Goal: Information Seeking & Learning: Find specific page/section

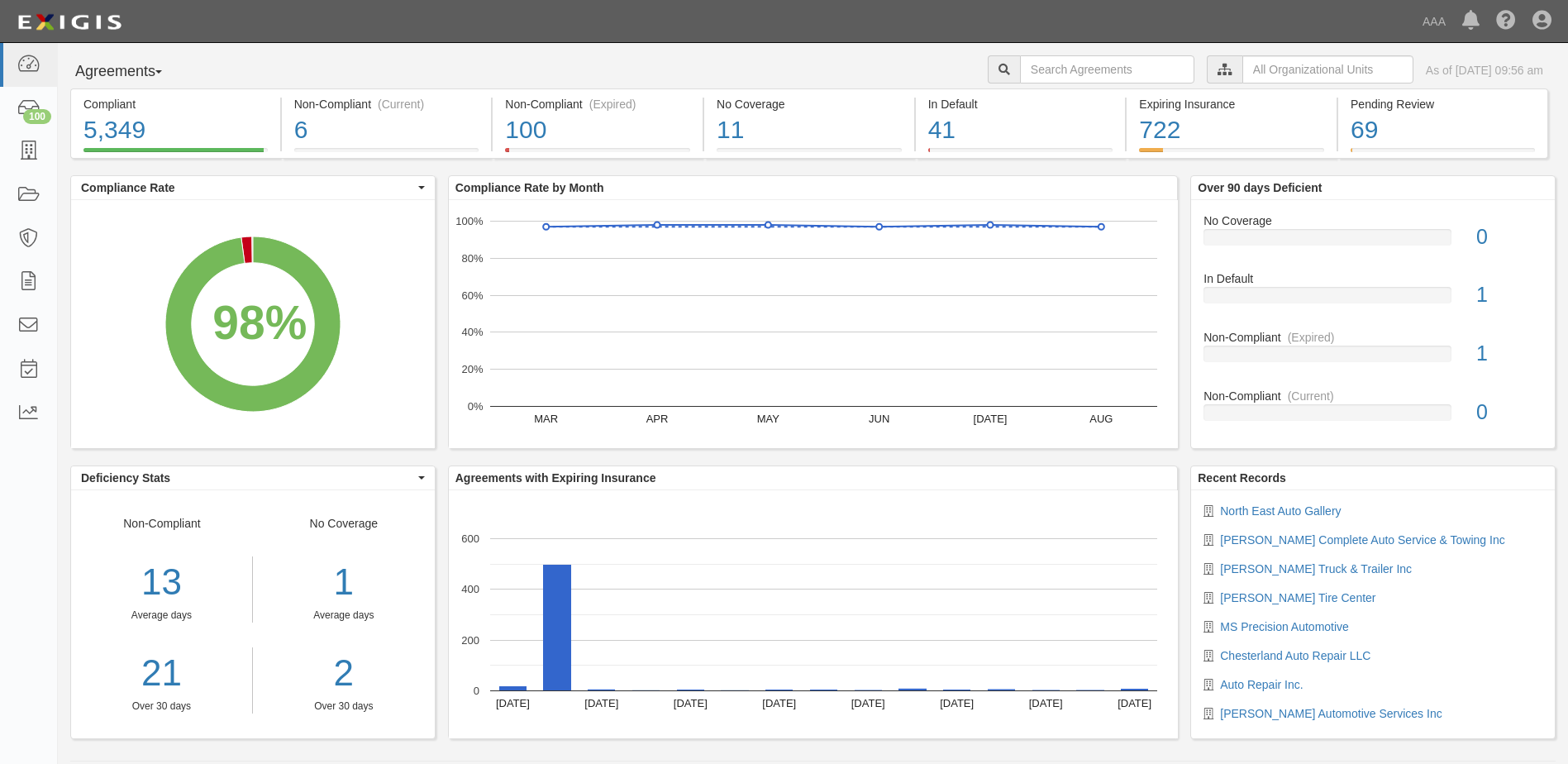
click at [169, 75] on button "Agreements" at bounding box center [132, 72] width 124 height 33
click at [108, 102] on link "Parties" at bounding box center [137, 105] width 131 height 21
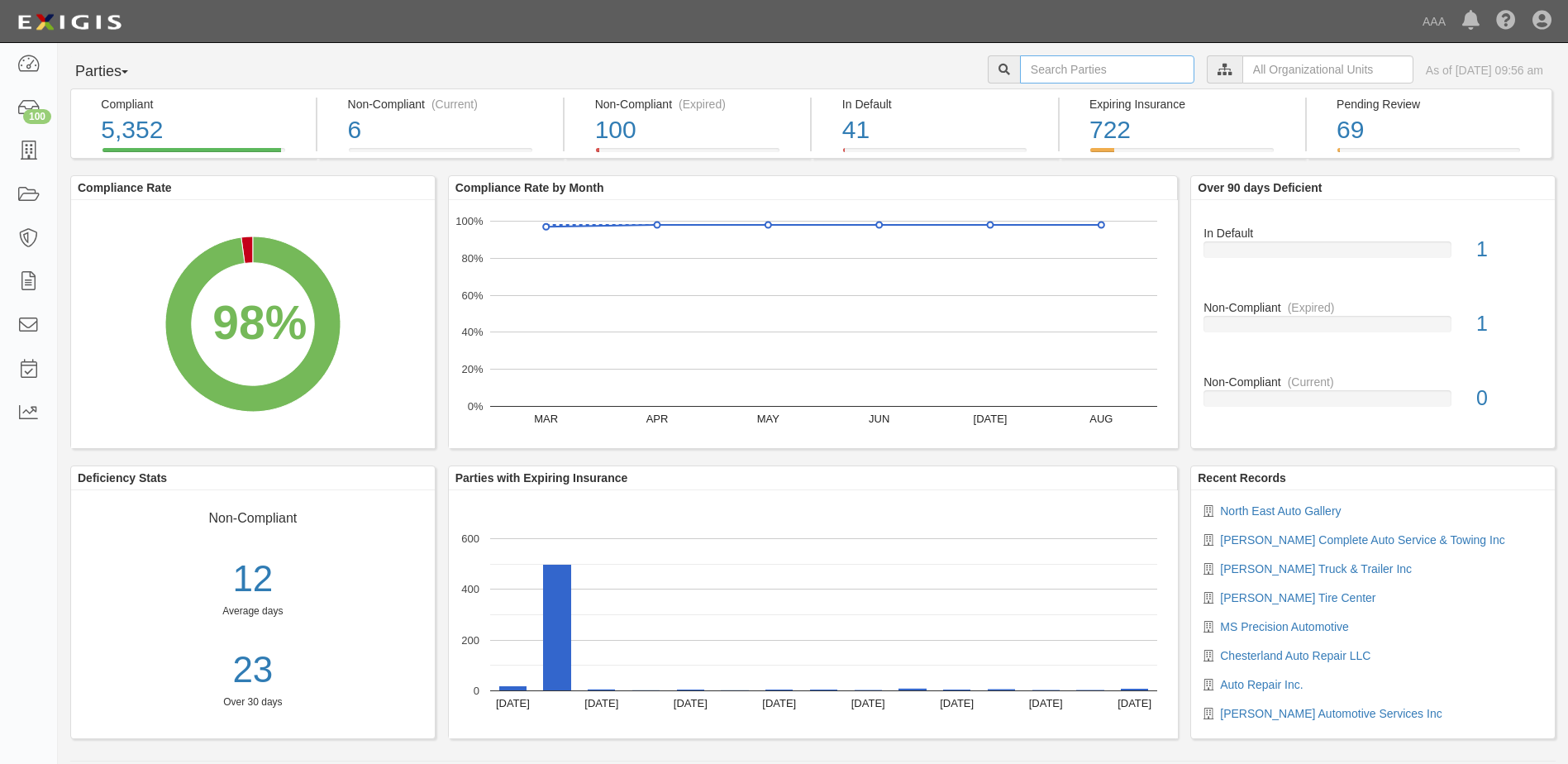
click at [1092, 67] on input "text" at bounding box center [1107, 69] width 175 height 28
type input "22760"
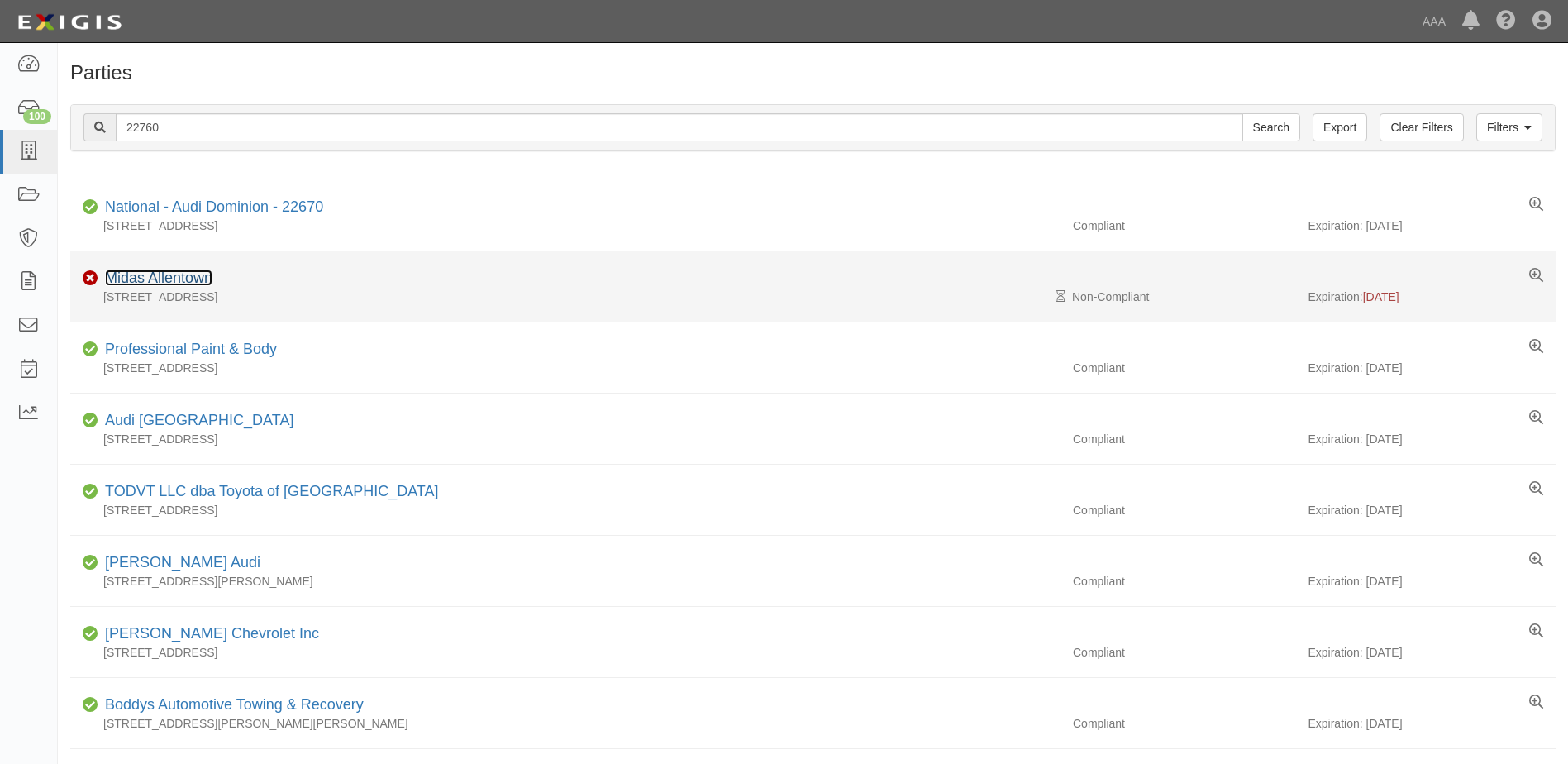
click at [143, 272] on link "Midas Allentown" at bounding box center [159, 277] width 107 height 17
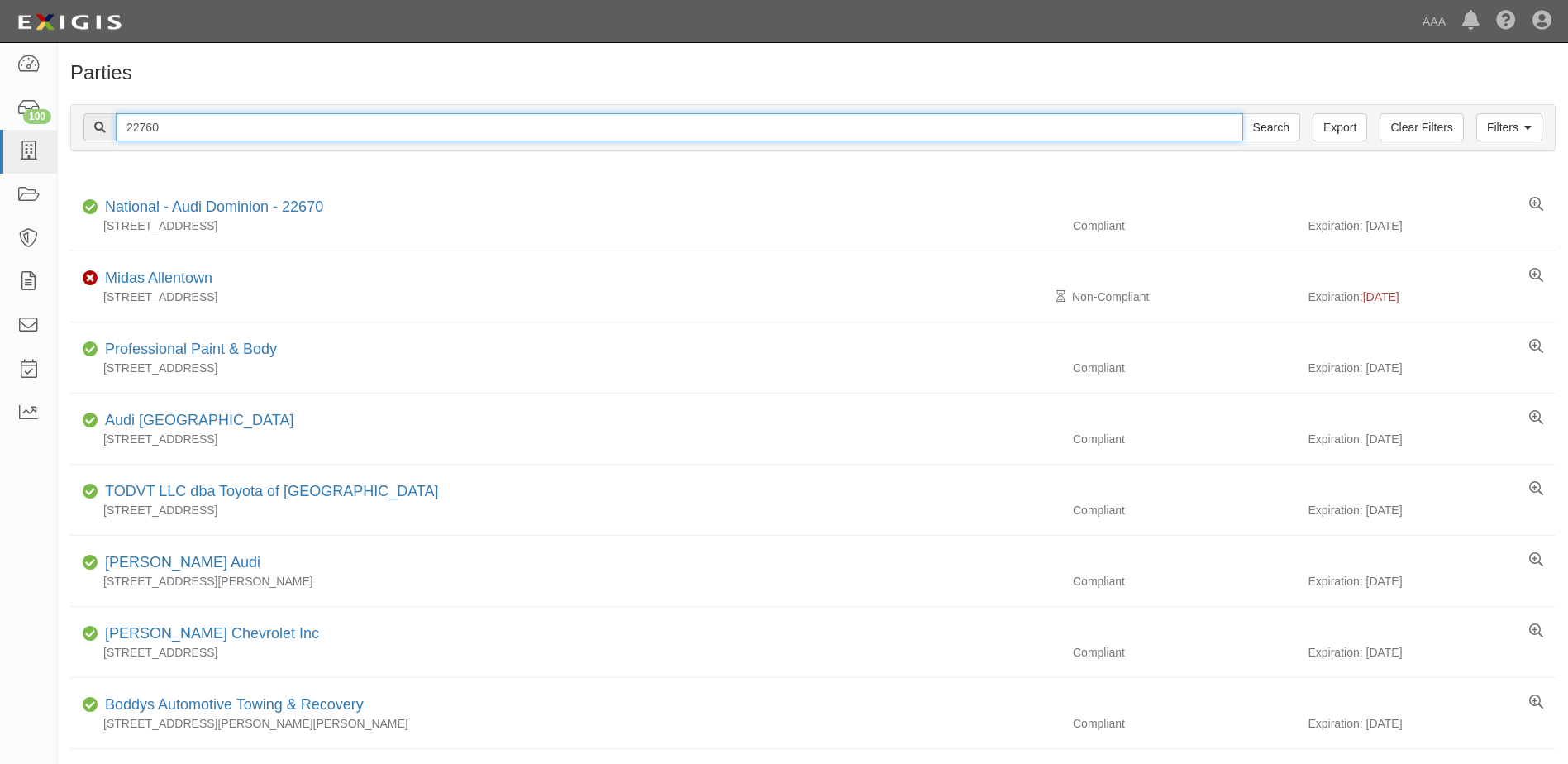
drag, startPoint x: 162, startPoint y: 131, endPoint x: 78, endPoint y: 127, distance: 84.1
click at [78, 127] on div "Filters Clear Filters Export 22760 Search Filters" at bounding box center [812, 128] width 1483 height 46
type input "22761"
click at [1242, 113] on input "Search" at bounding box center [1271, 127] width 58 height 28
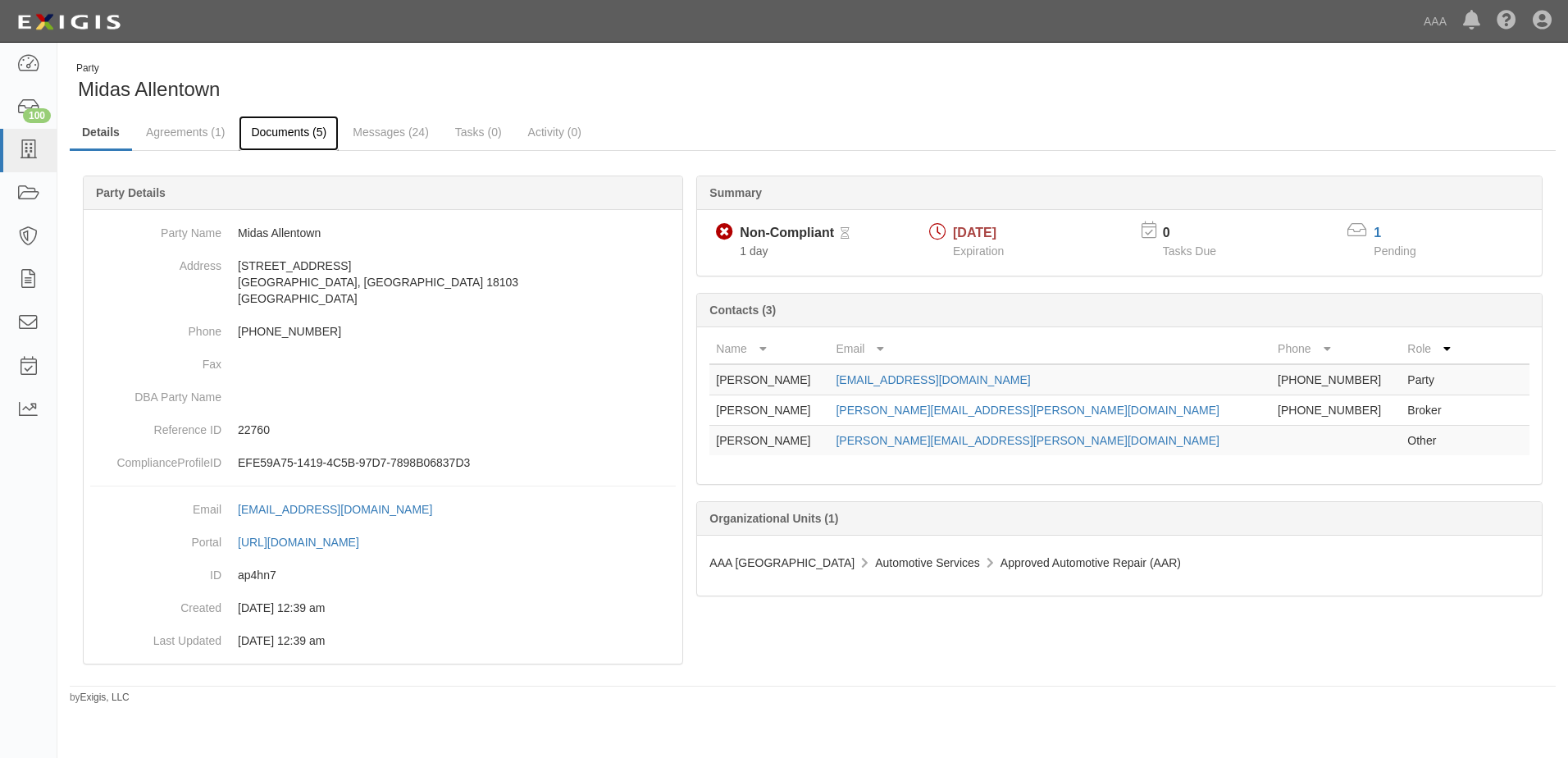
click at [284, 136] on link "Documents (5)" at bounding box center [288, 133] width 100 height 35
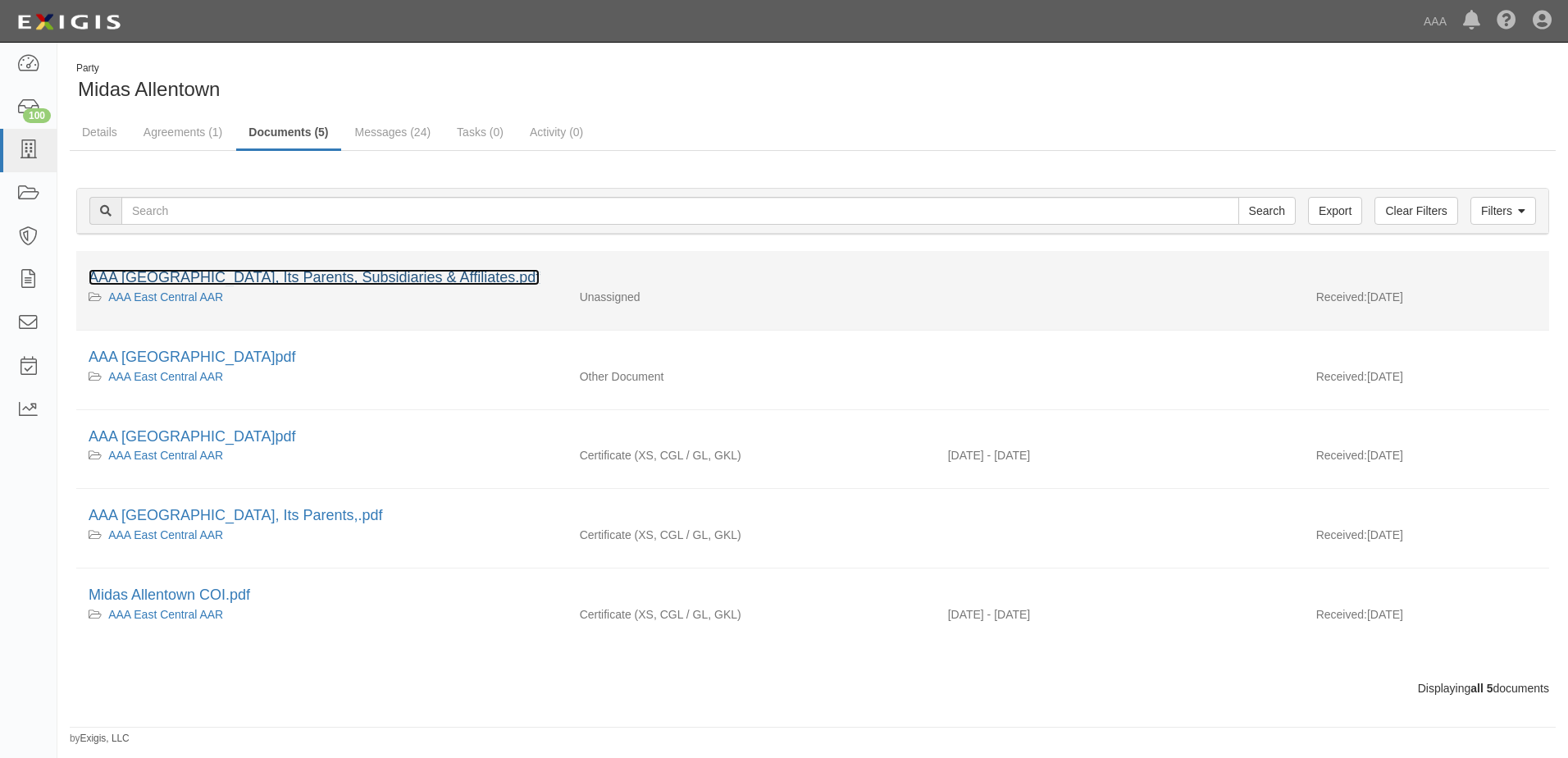
click at [188, 273] on link "AAA [GEOGRAPHIC_DATA], Its Parents, Subsidiaries & Affiliates.pdf" at bounding box center [315, 277] width 451 height 16
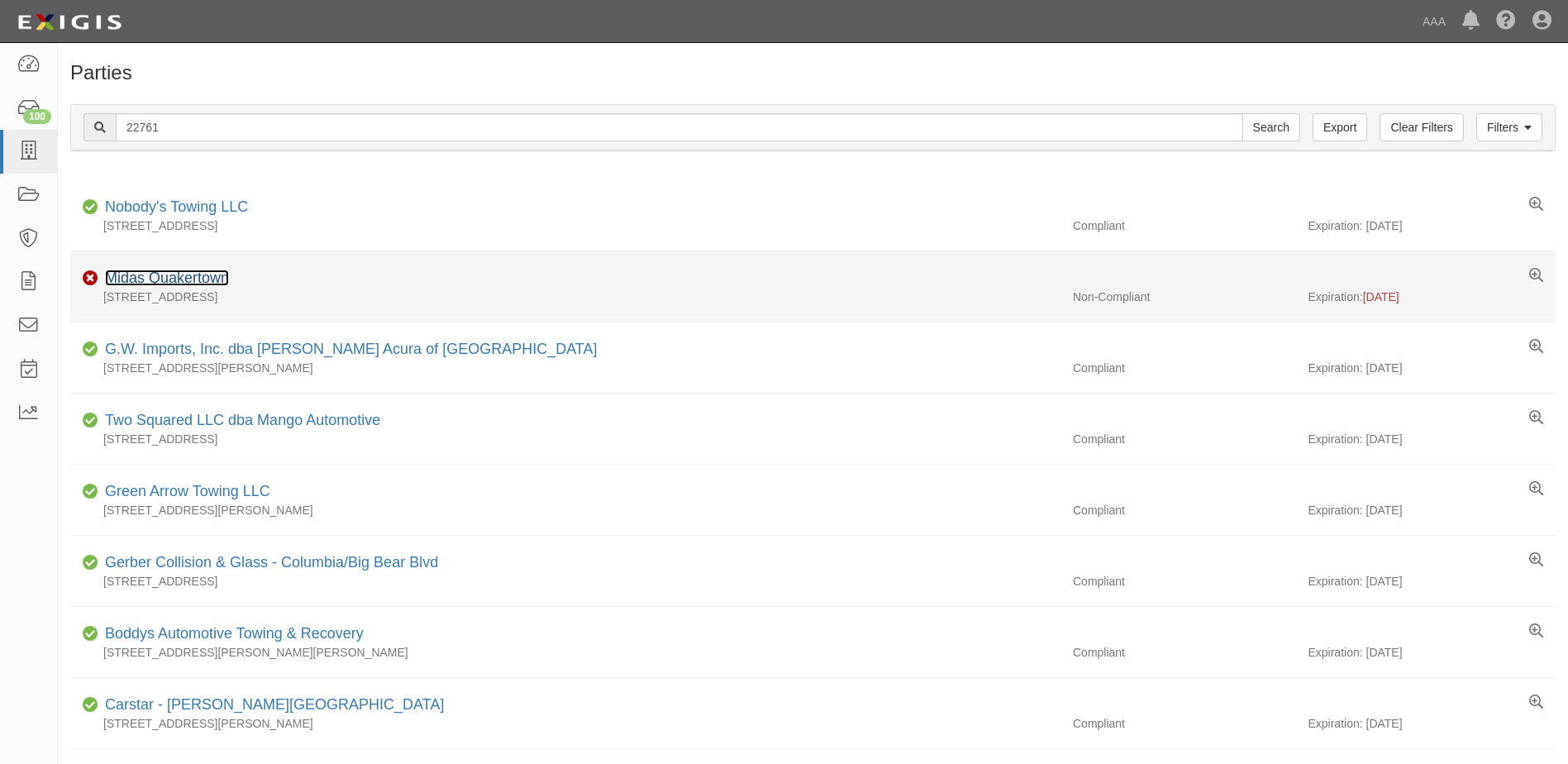
click at [146, 279] on link "Midas Quakertown" at bounding box center [167, 277] width 124 height 17
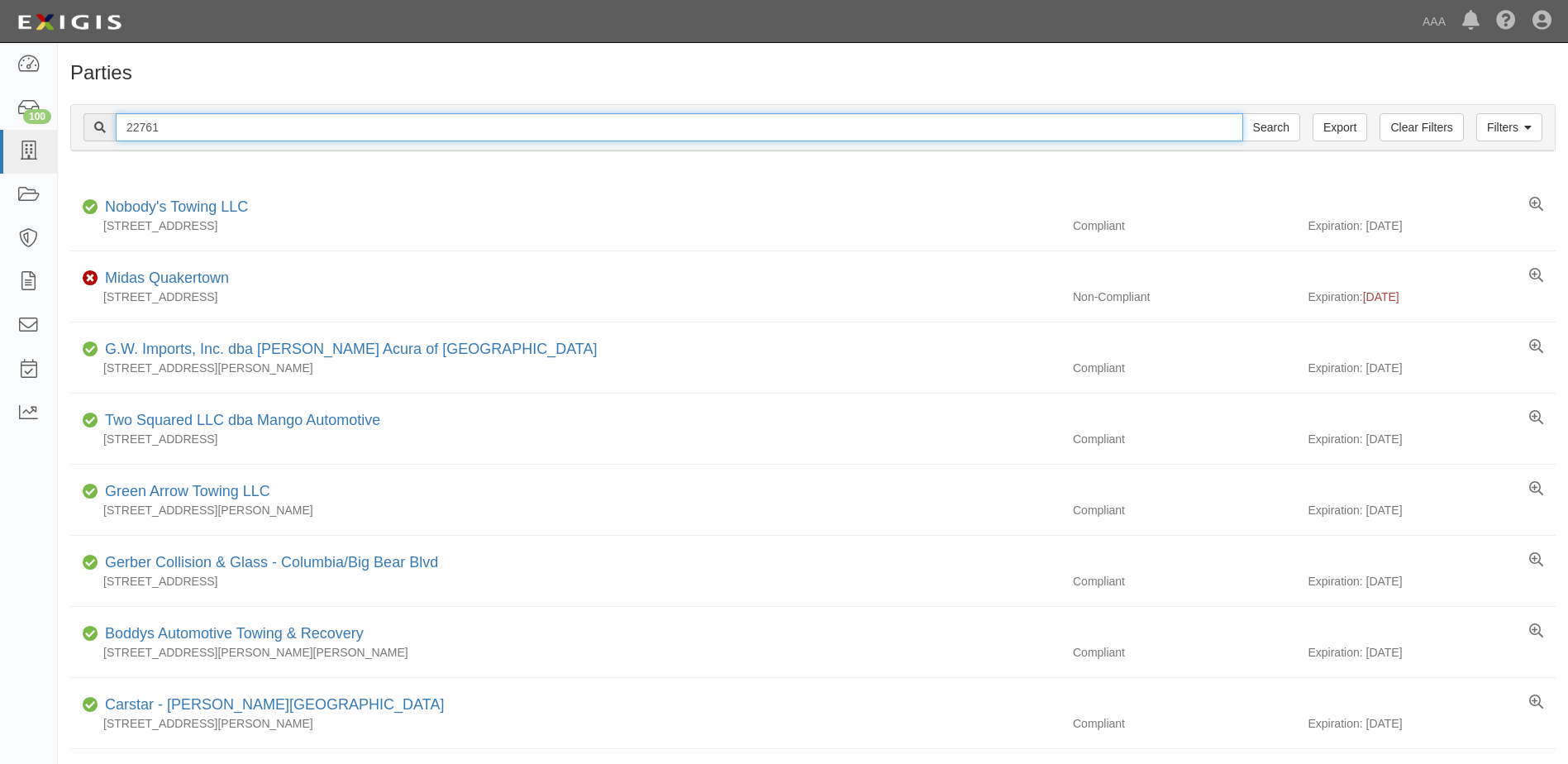
drag, startPoint x: 168, startPoint y: 128, endPoint x: 69, endPoint y: 133, distance: 99.1
click at [69, 132] on div "Filters Clear Filters Export 22761 Search Filters Compliance Status Compliant N…" at bounding box center [812, 130] width 1509 height 76
type input "22760"
click at [1242, 113] on input "Search" at bounding box center [1271, 127] width 58 height 28
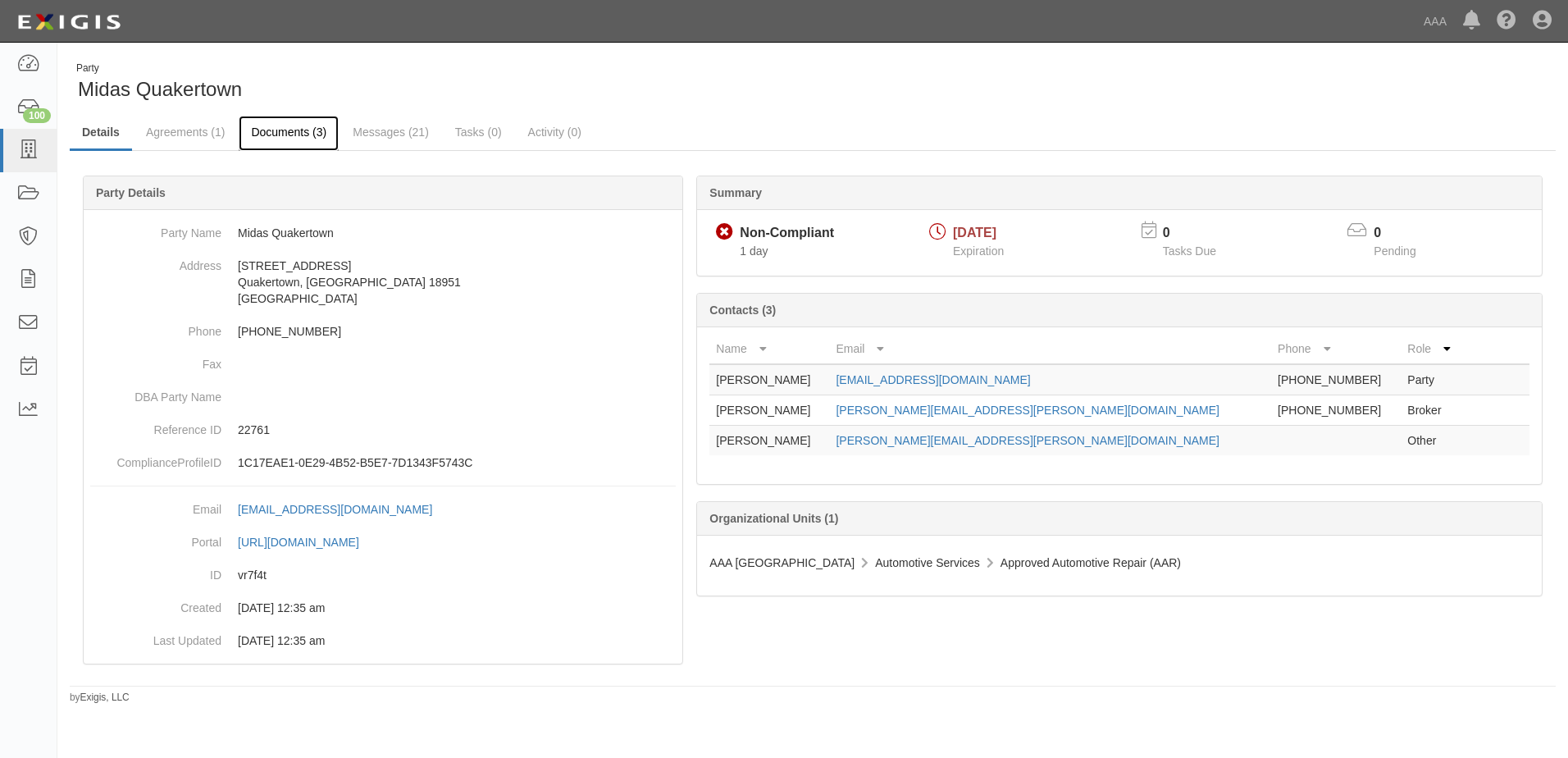
click at [283, 135] on link "Documents (3)" at bounding box center [288, 133] width 100 height 35
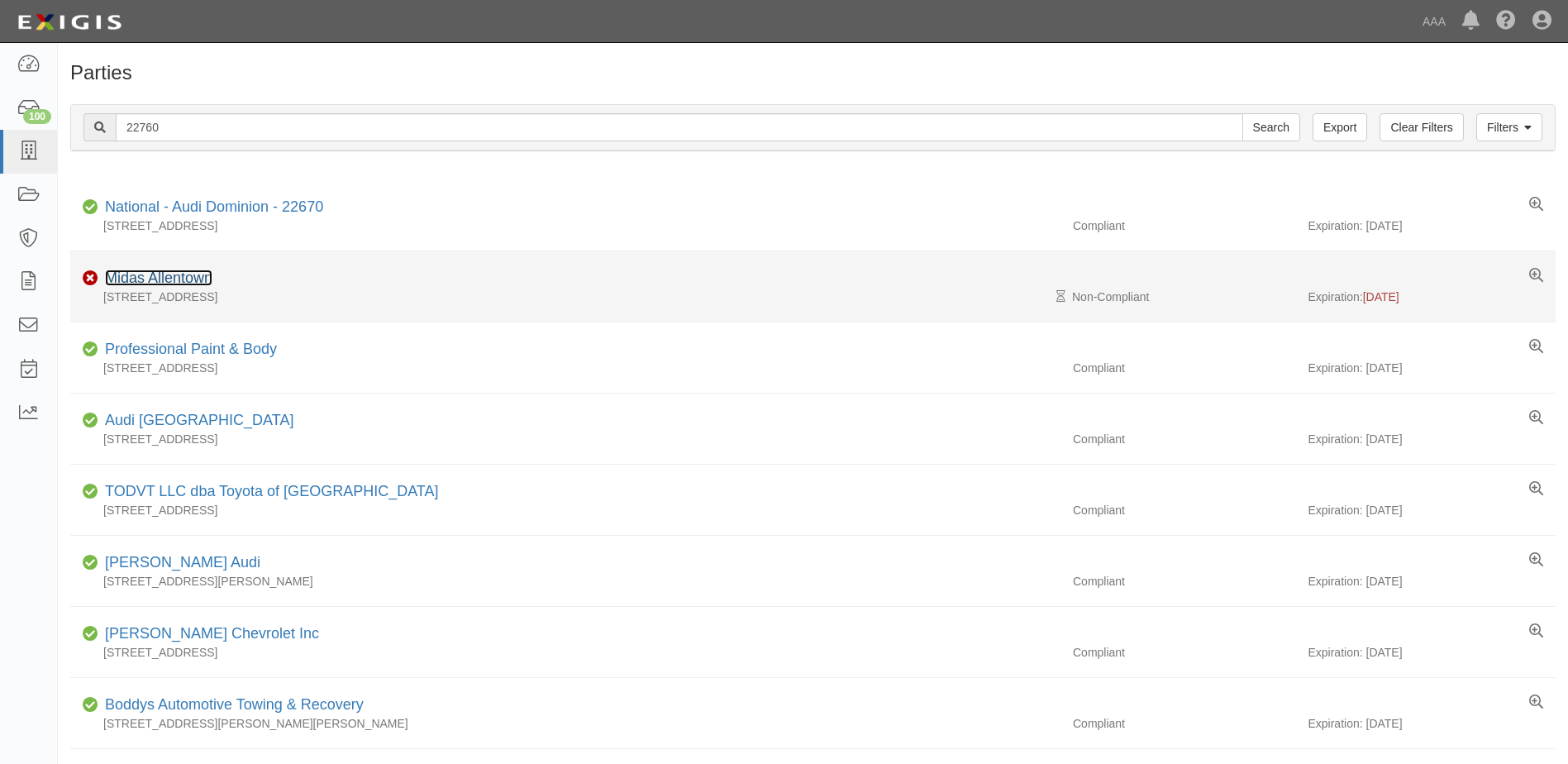
click at [154, 278] on link "Midas Allentown" at bounding box center [159, 277] width 107 height 17
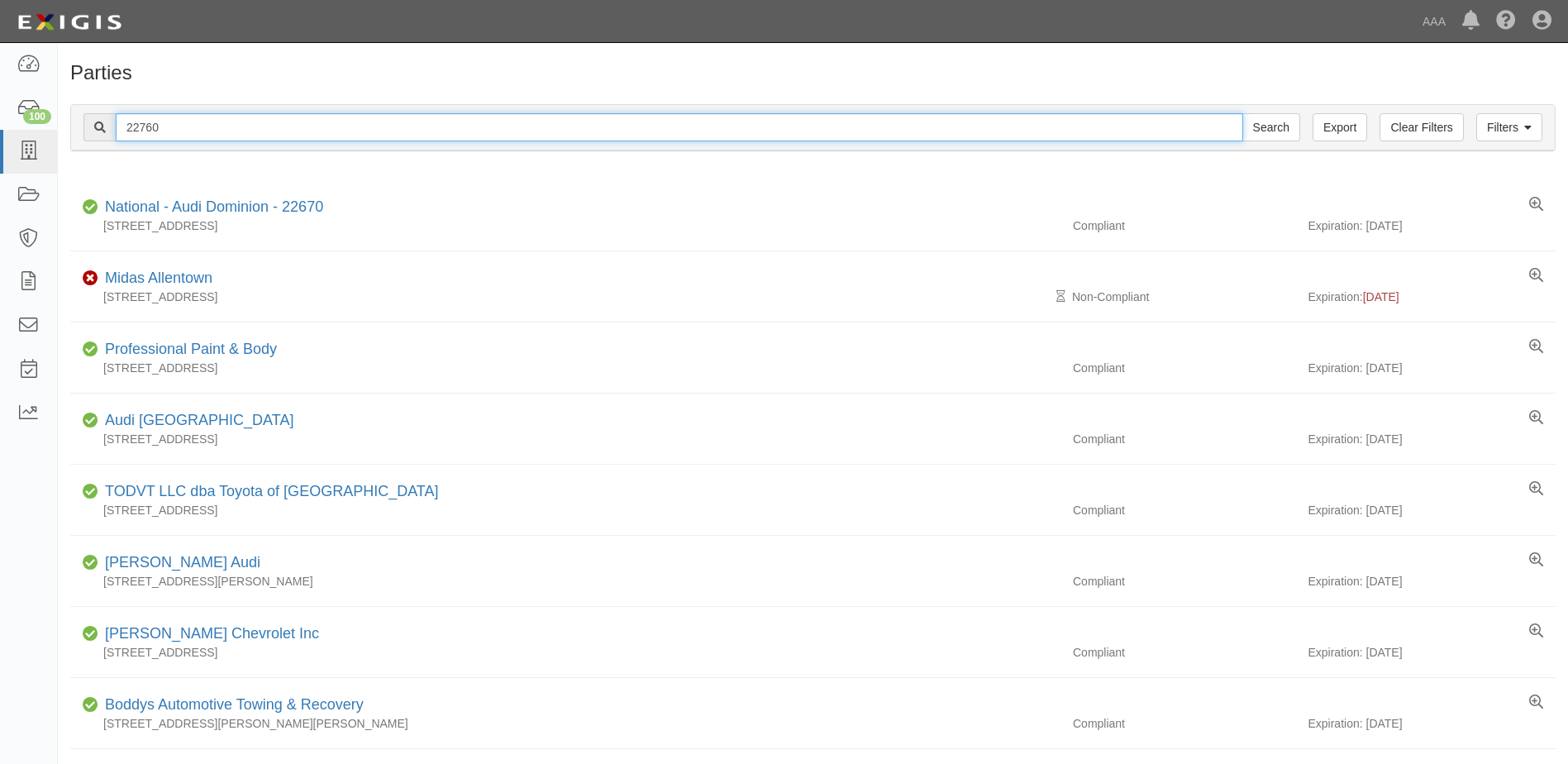
drag, startPoint x: 173, startPoint y: 128, endPoint x: 110, endPoint y: 127, distance: 63.0
click at [110, 127] on div "22760 Search" at bounding box center [691, 127] width 1216 height 28
type input "10474"
click at [1242, 113] on input "Search" at bounding box center [1271, 127] width 58 height 28
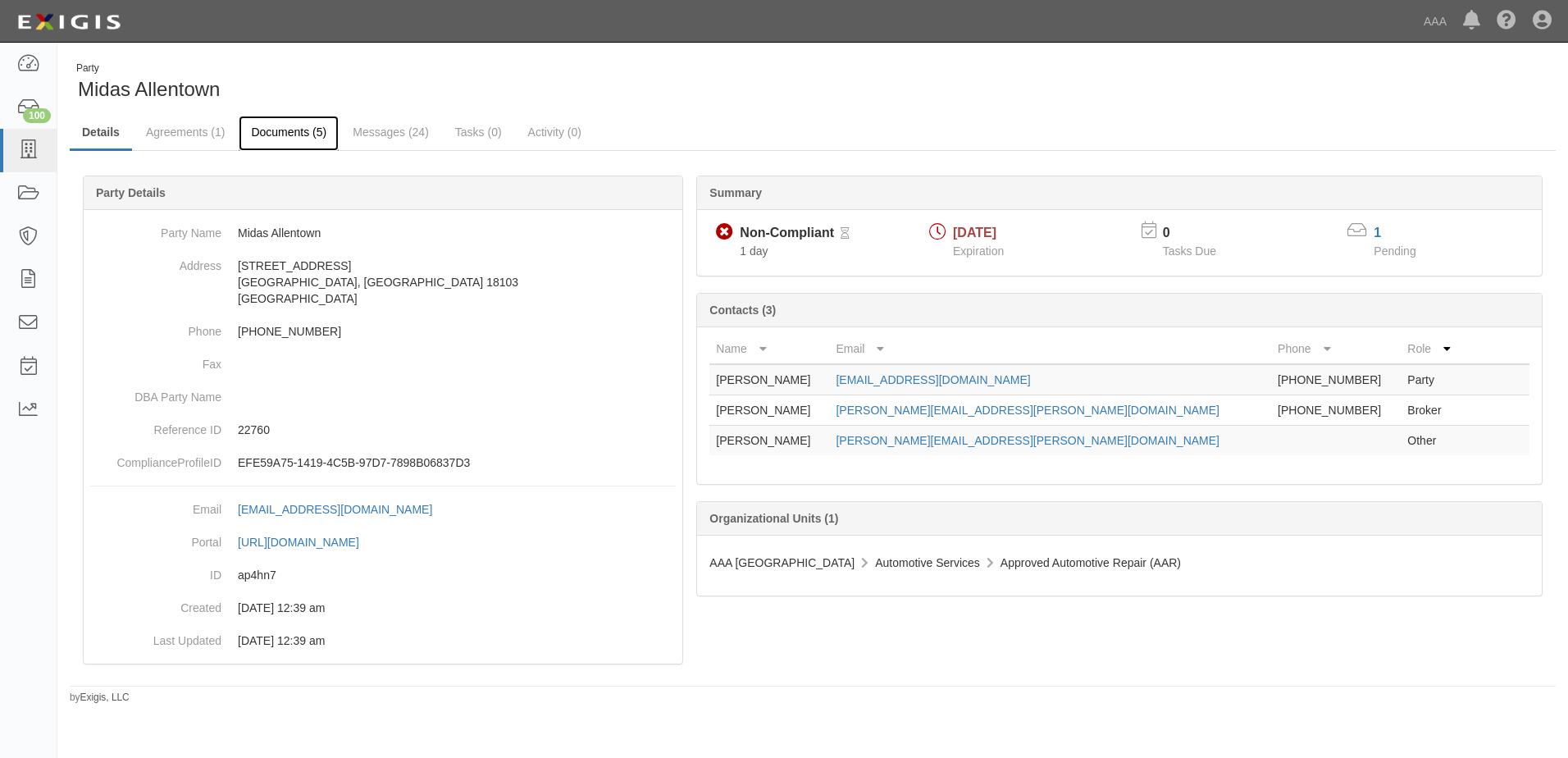
click at [285, 136] on link "Documents (5)" at bounding box center [288, 133] width 100 height 35
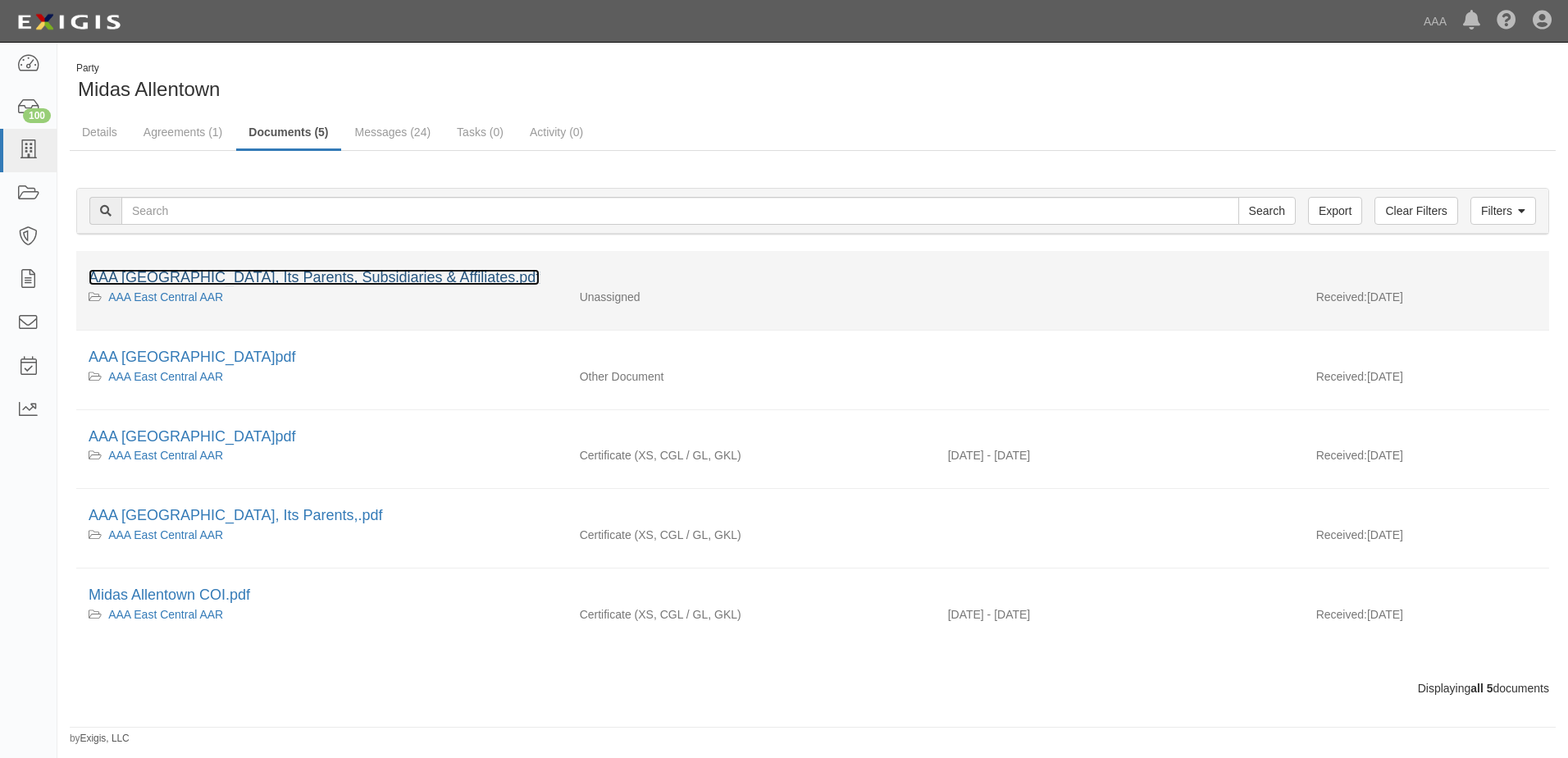
click at [233, 273] on link "AAA East Central, Its Parents, Subsidiaries & Affiliates.pdf" at bounding box center [315, 277] width 451 height 16
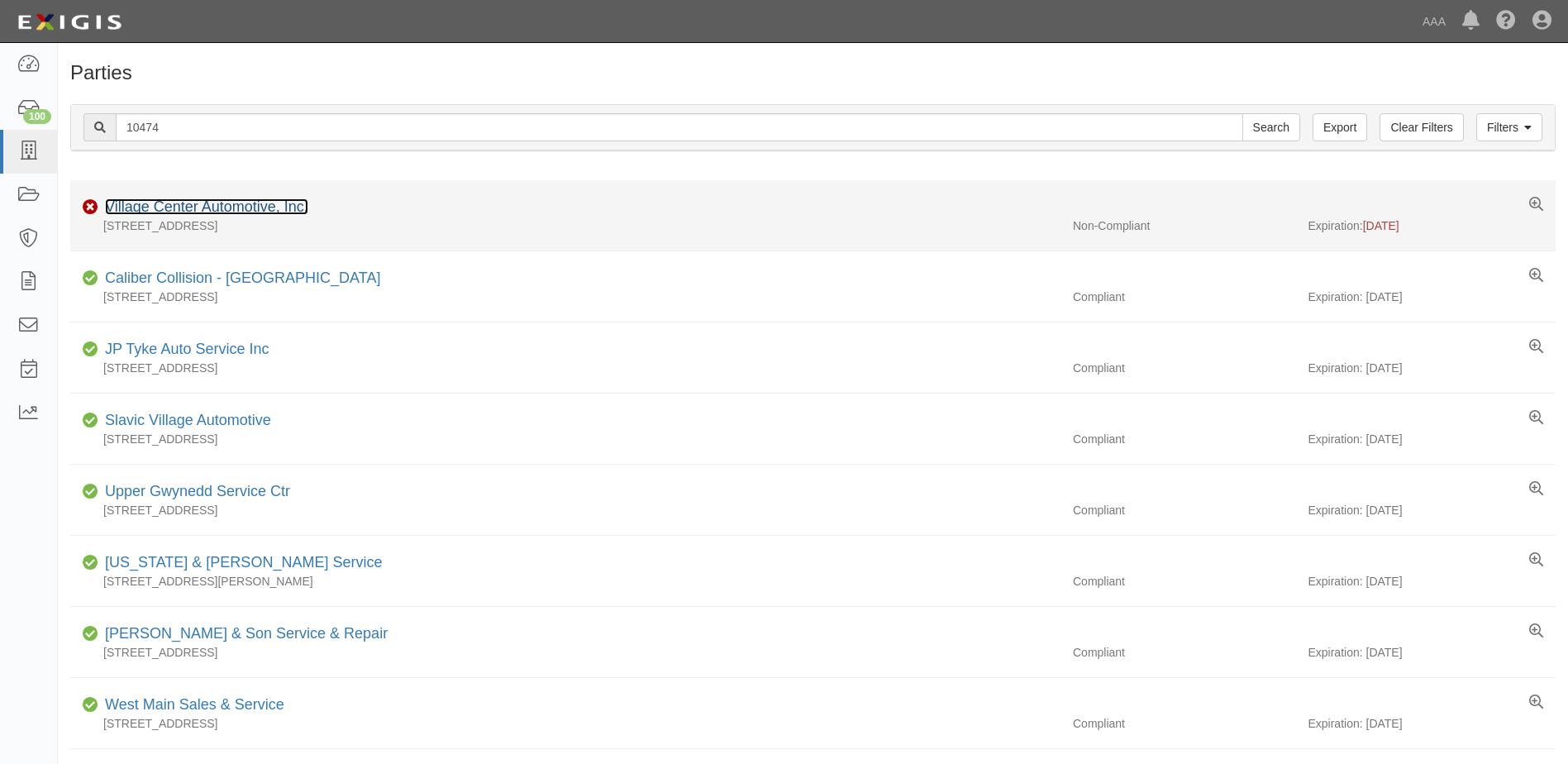
click at [162, 209] on link "Village Center Automotive, Inc." at bounding box center [207, 206] width 203 height 17
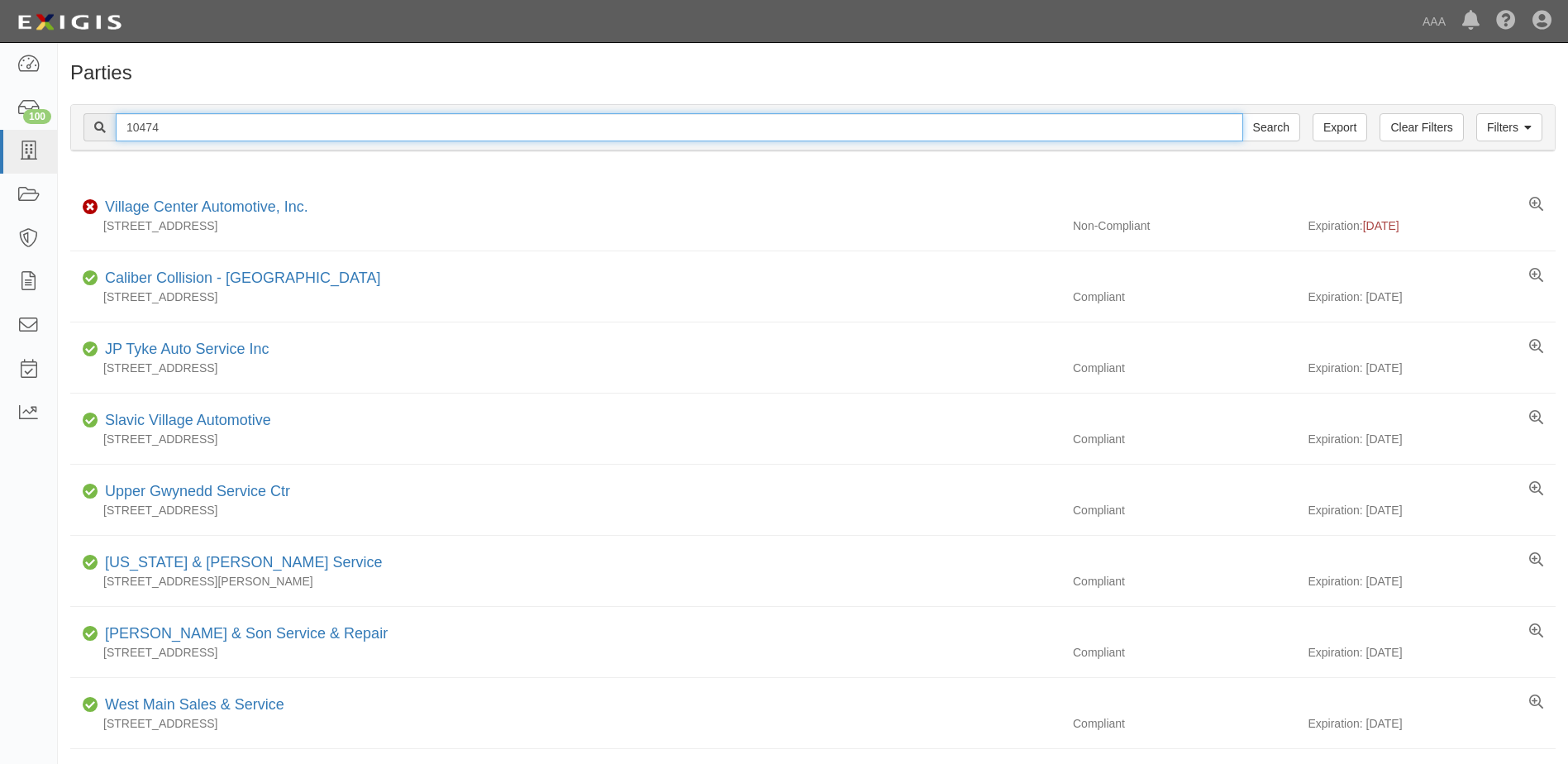
drag, startPoint x: 184, startPoint y: 127, endPoint x: 108, endPoint y: 132, distance: 76.2
click at [108, 132] on div "10474 Search" at bounding box center [691, 127] width 1216 height 28
type input "10315"
click at [1242, 113] on input "Search" at bounding box center [1271, 127] width 58 height 28
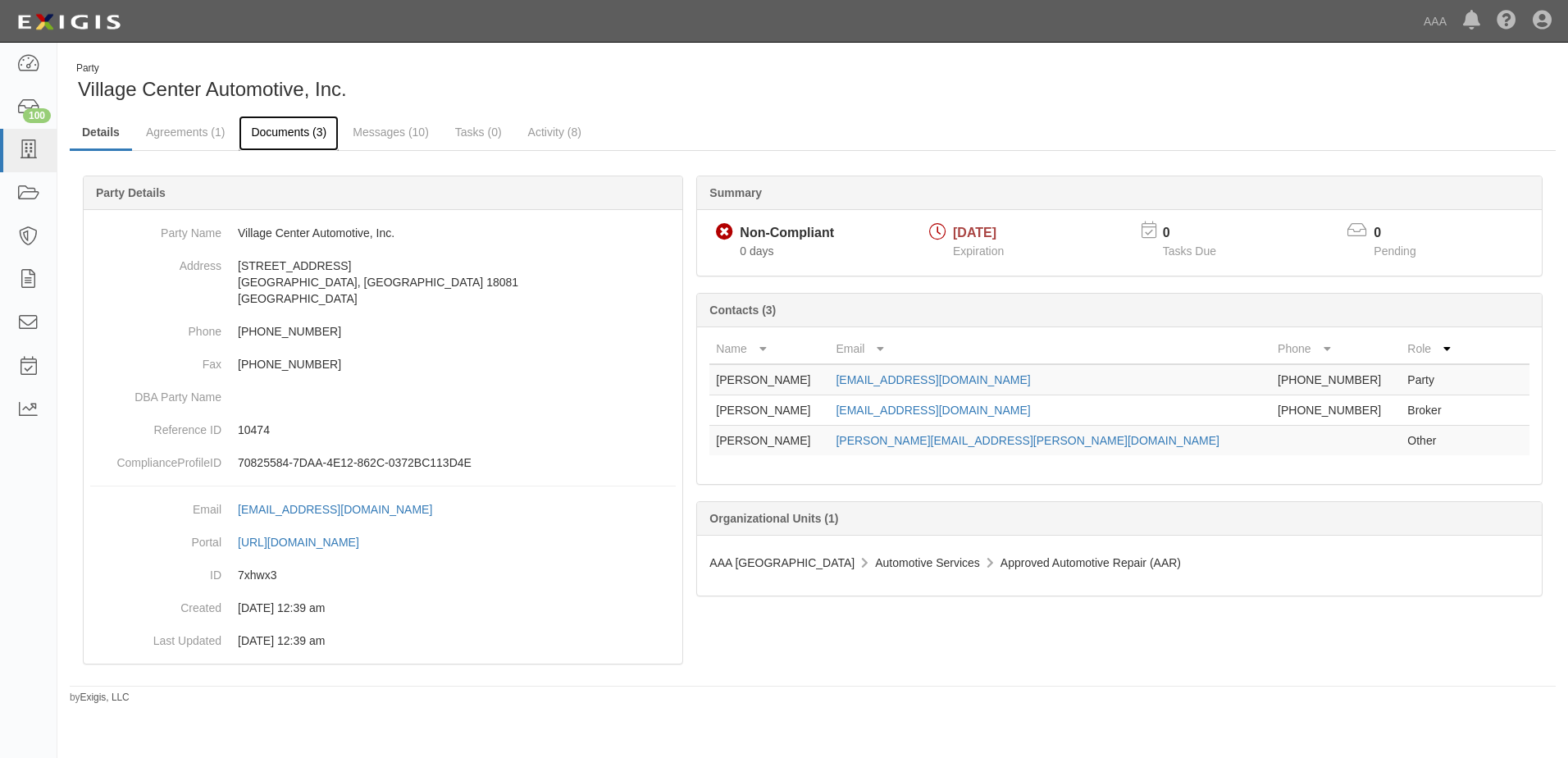
click at [269, 131] on link "Documents (3)" at bounding box center [288, 133] width 100 height 35
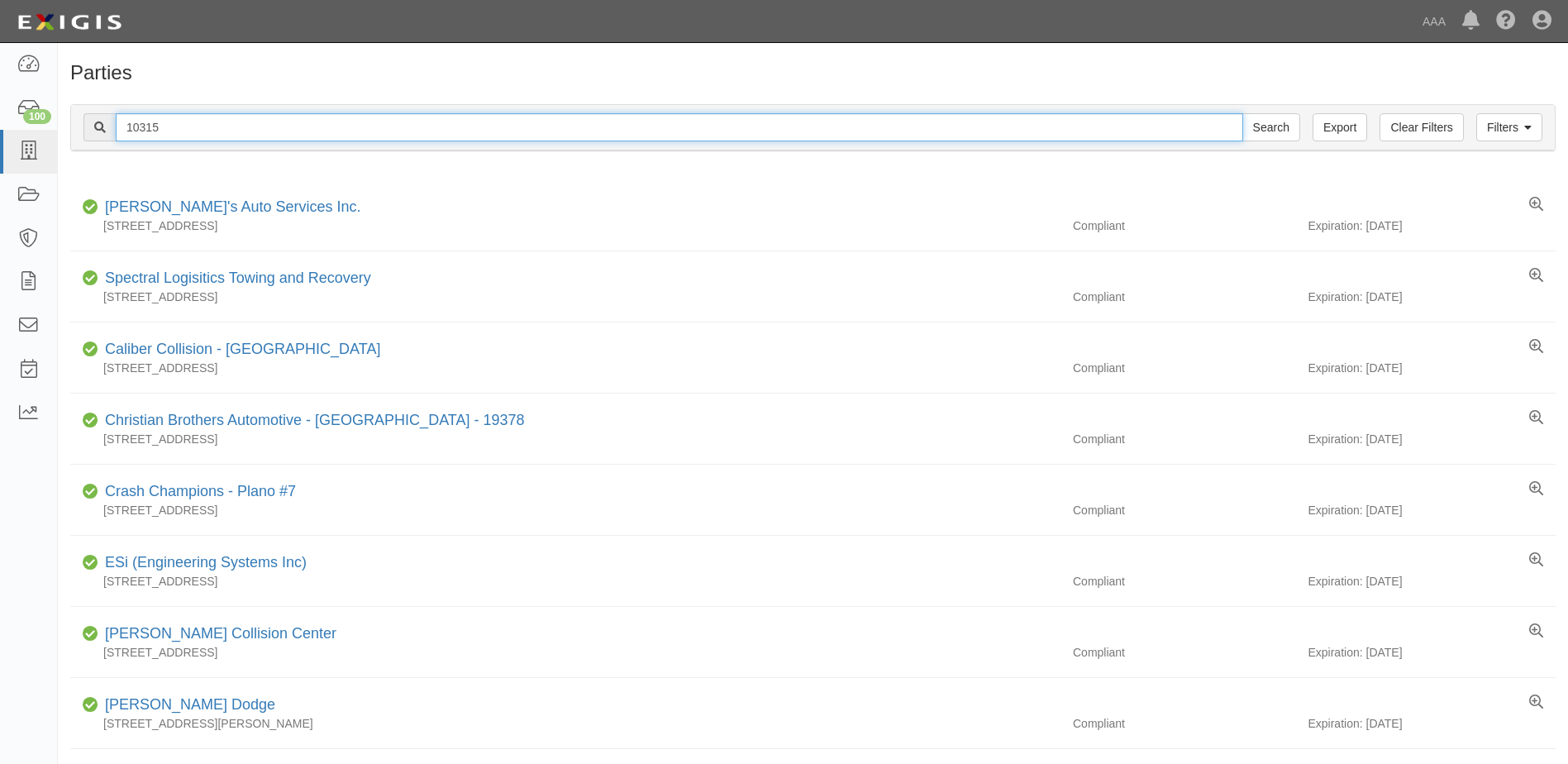
drag, startPoint x: 165, startPoint y: 123, endPoint x: 78, endPoint y: 125, distance: 87.0
click at [78, 125] on div "Filters Clear Filters Export 10315 Search Filters" at bounding box center [812, 128] width 1483 height 46
type input "20864"
click at [1242, 113] on input "Search" at bounding box center [1271, 127] width 58 height 28
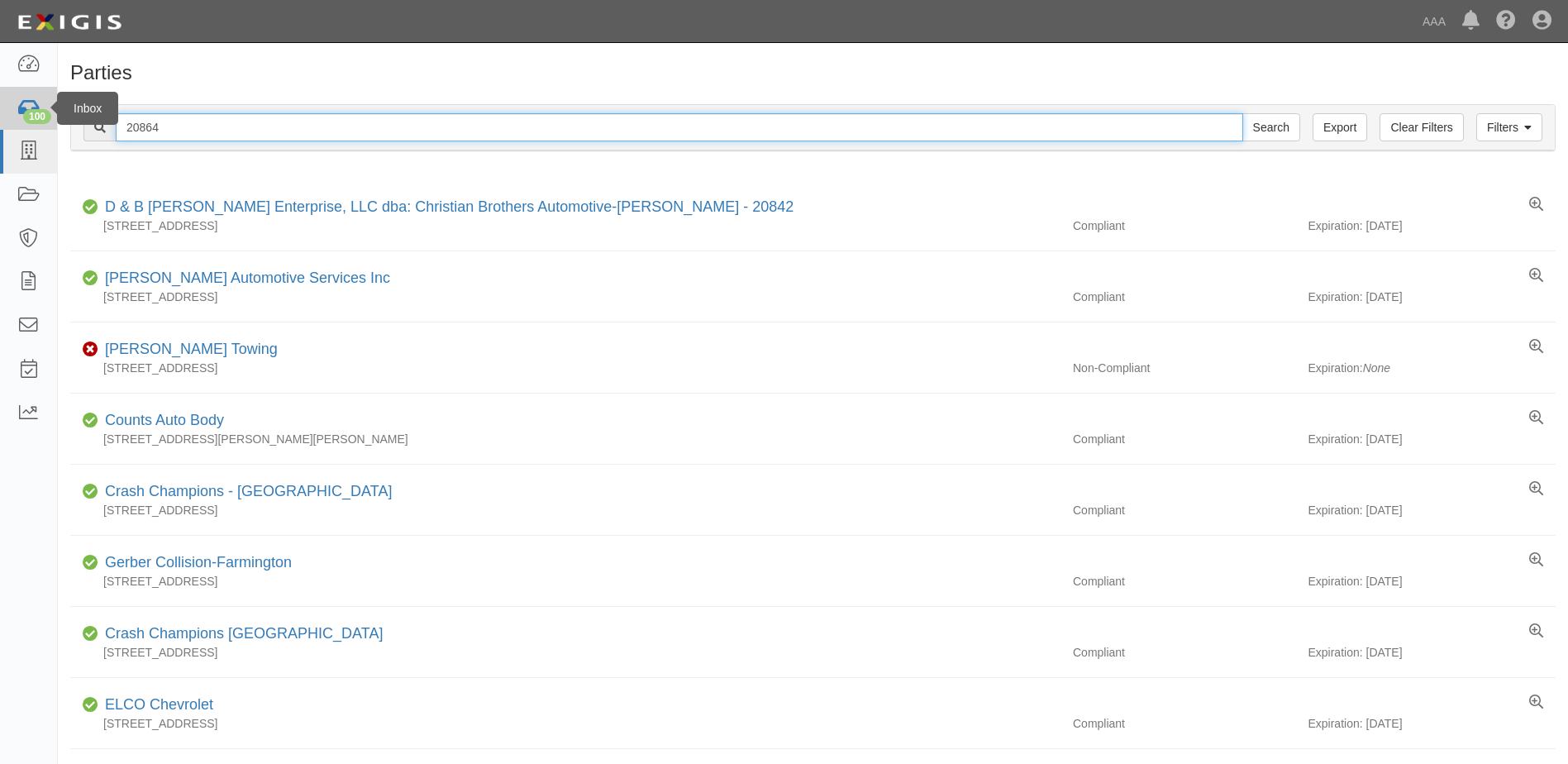
drag, startPoint x: 165, startPoint y: 129, endPoint x: 28, endPoint y: 118, distance: 137.4
type input "140258"
click at [1242, 113] on input "Search" at bounding box center [1271, 127] width 58 height 28
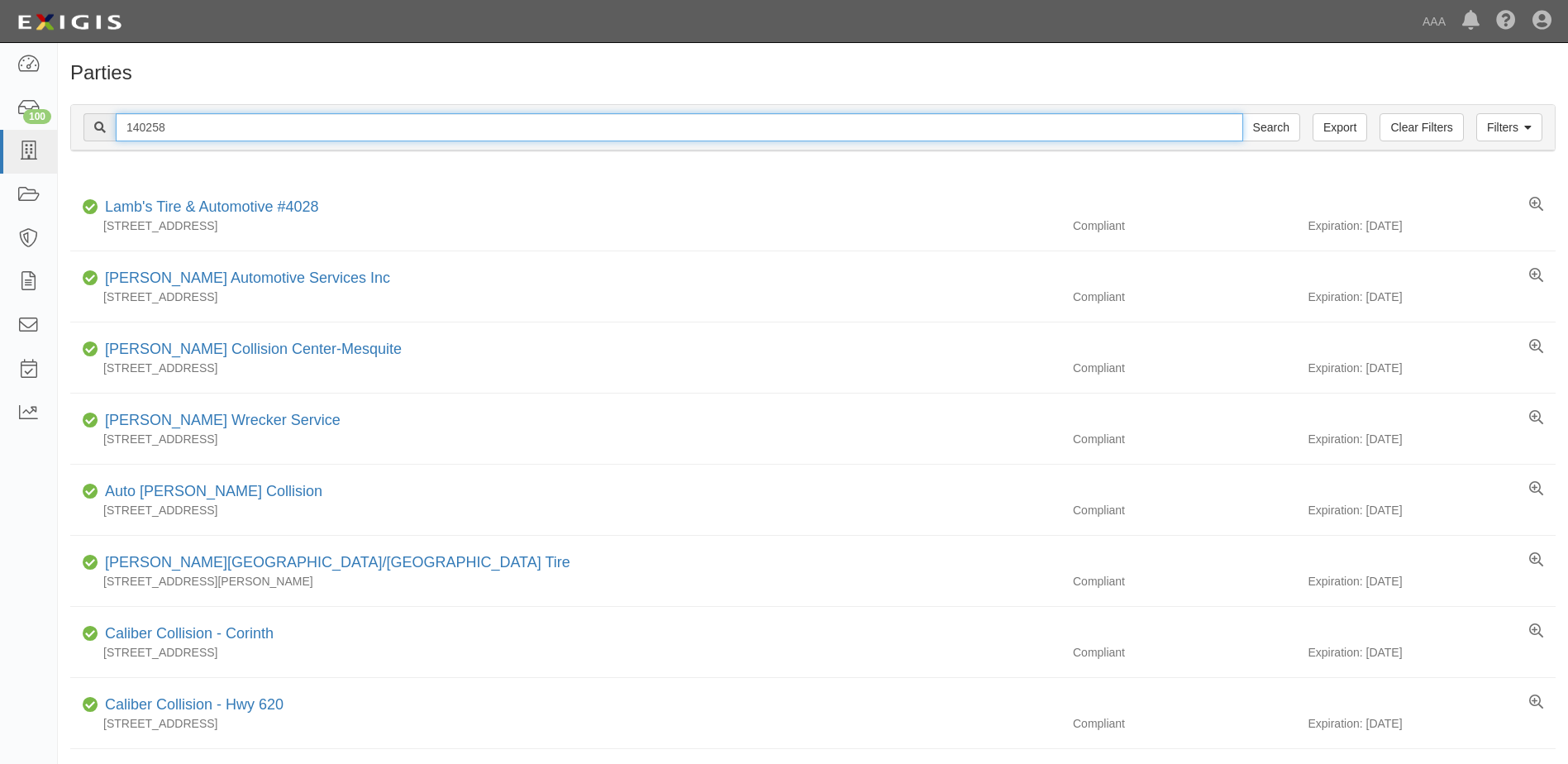
click at [137, 129] on input "140258" at bounding box center [680, 127] width 1127 height 28
click at [192, 133] on input "10258" at bounding box center [680, 127] width 1127 height 28
type input "10258"
click at [1242, 113] on input "Search" at bounding box center [1271, 127] width 58 height 28
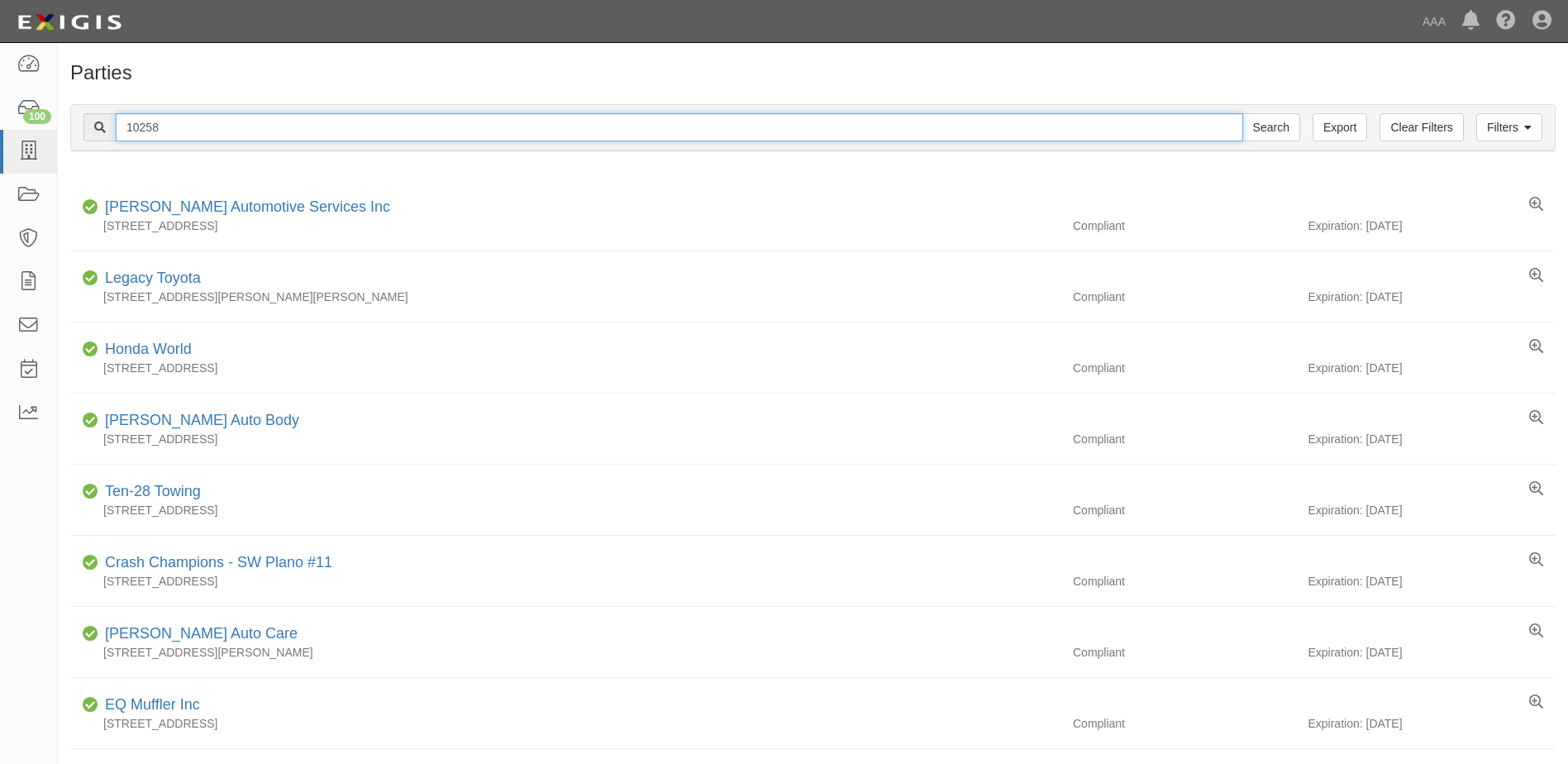
drag, startPoint x: 167, startPoint y: 124, endPoint x: 57, endPoint y: 117, distance: 110.2
type input "10381"
click at [1242, 113] on input "Search" at bounding box center [1271, 127] width 58 height 28
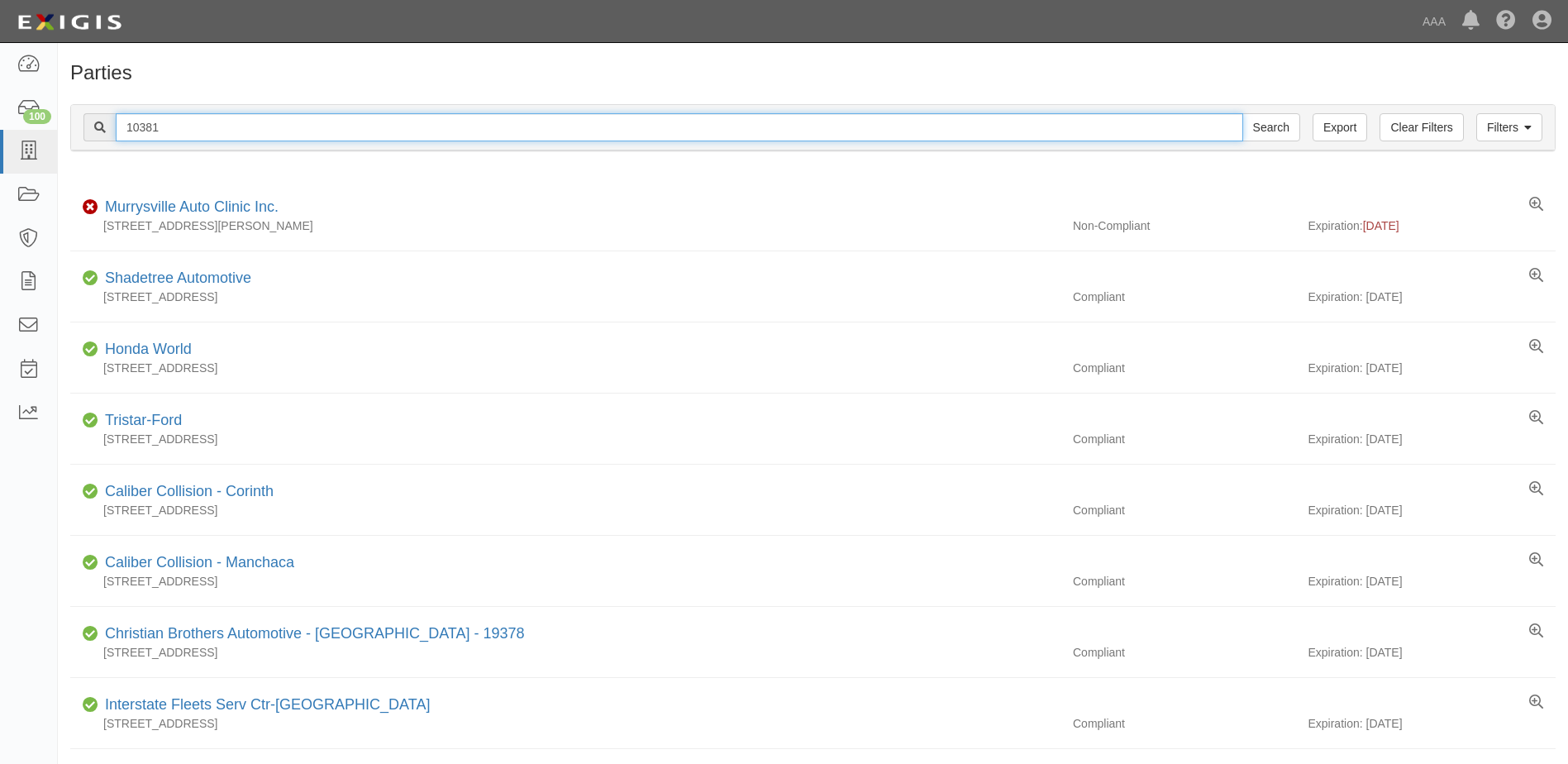
drag, startPoint x: 163, startPoint y: 124, endPoint x: 79, endPoint y: 127, distance: 84.1
click at [82, 124] on div "Filters Clear Filters Export 10381 Search Filters" at bounding box center [812, 128] width 1483 height 46
type input "10150"
click at [1242, 113] on input "Search" at bounding box center [1271, 127] width 58 height 28
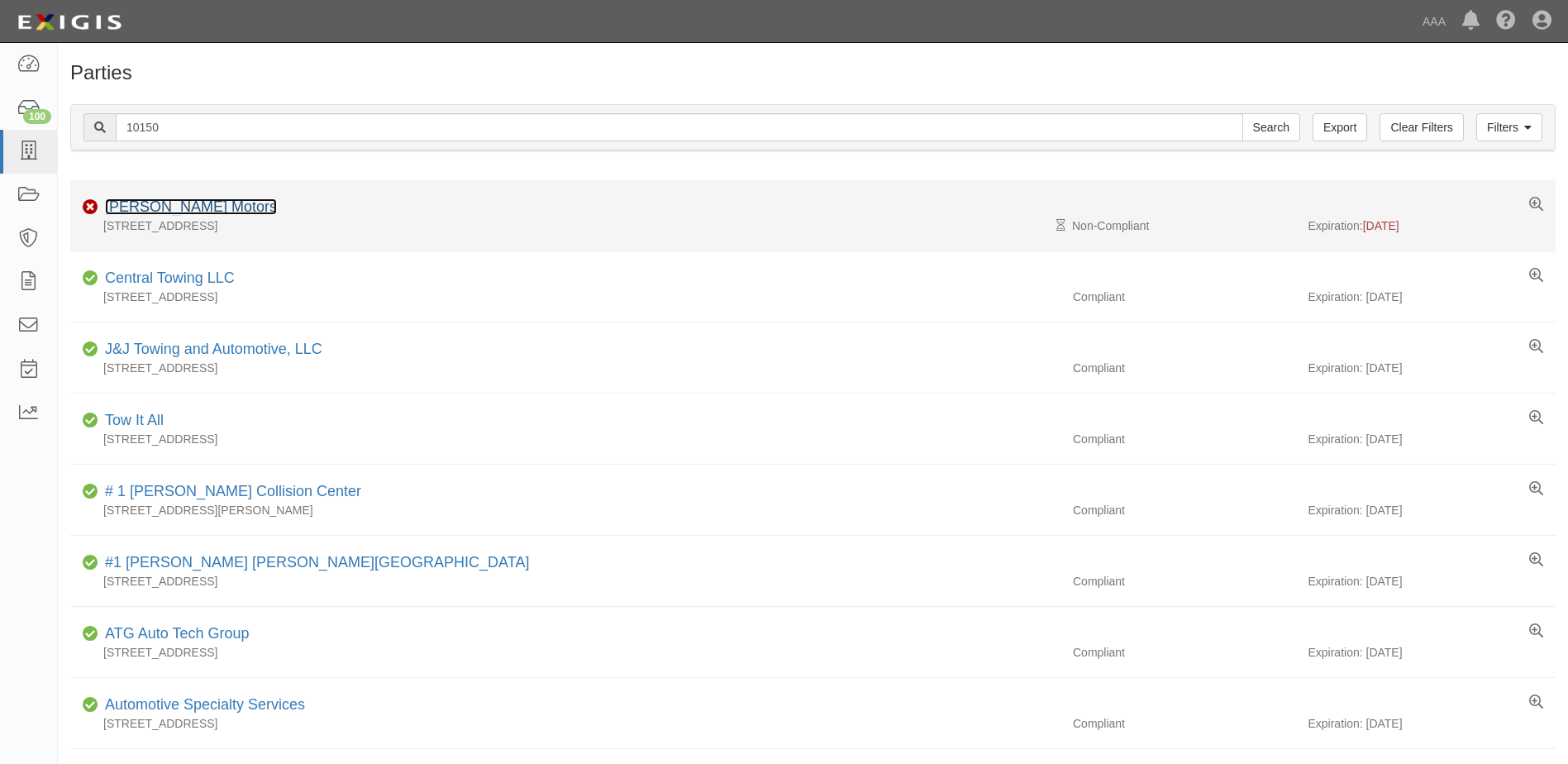
click at [165, 203] on link "Beckman Motors" at bounding box center [191, 206] width 172 height 17
click at [133, 203] on link "Beckman Motors" at bounding box center [191, 206] width 172 height 17
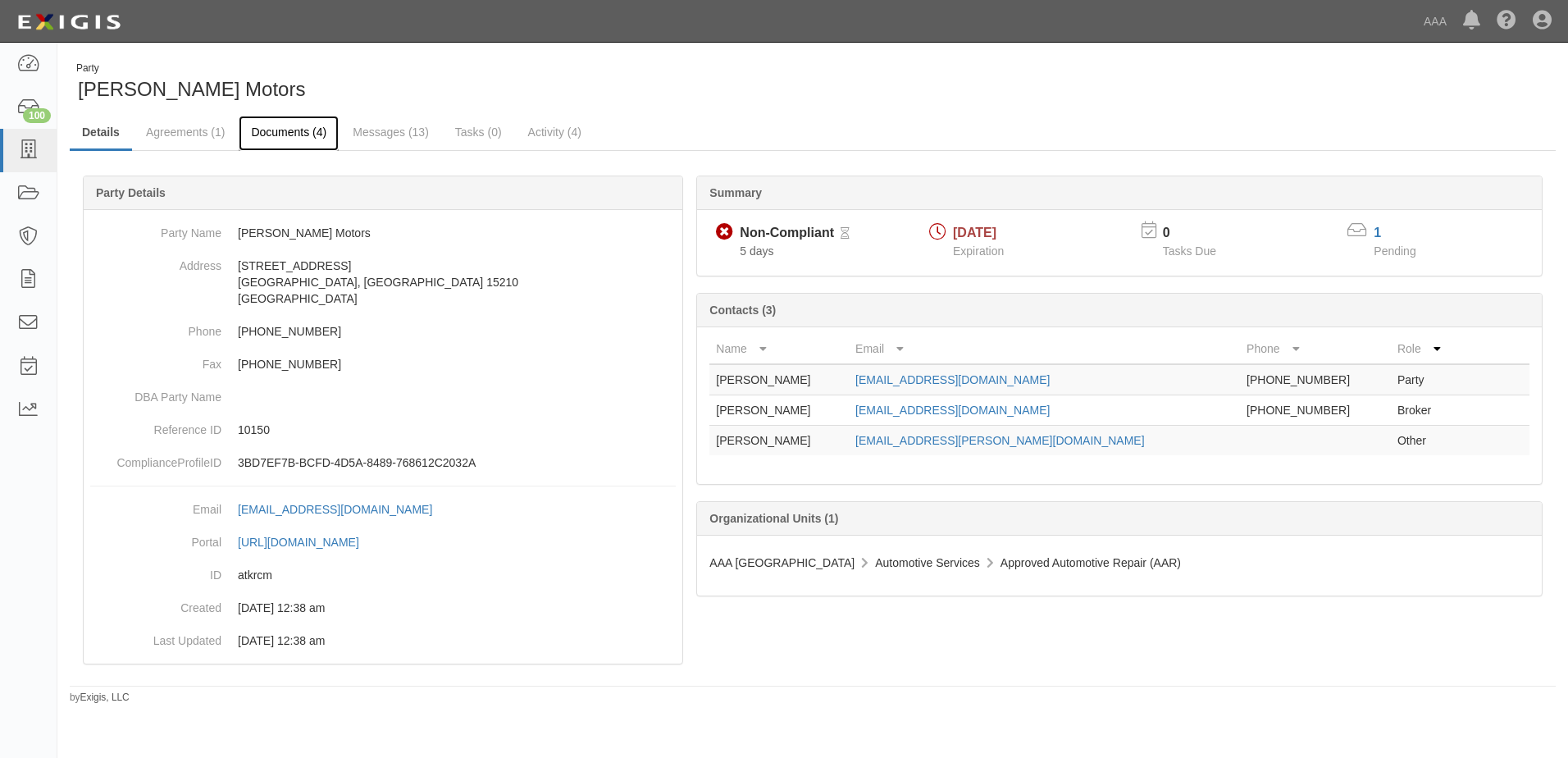
click at [278, 129] on link "Documents (4)" at bounding box center [288, 133] width 100 height 35
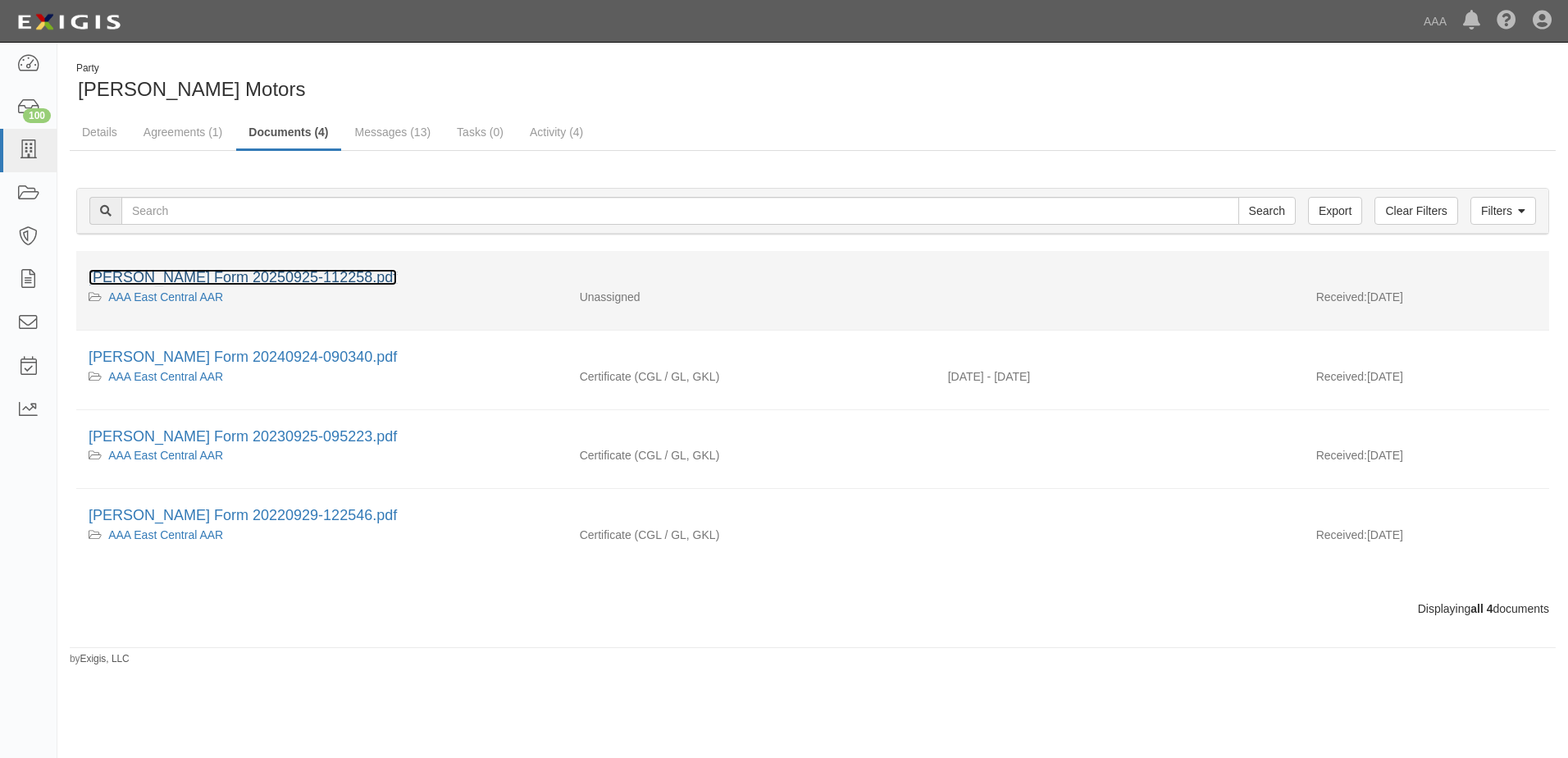
click at [207, 274] on link "ACORD Form 20250925-112258.pdf" at bounding box center [243, 277] width 309 height 16
